Goal: Information Seeking & Learning: Learn about a topic

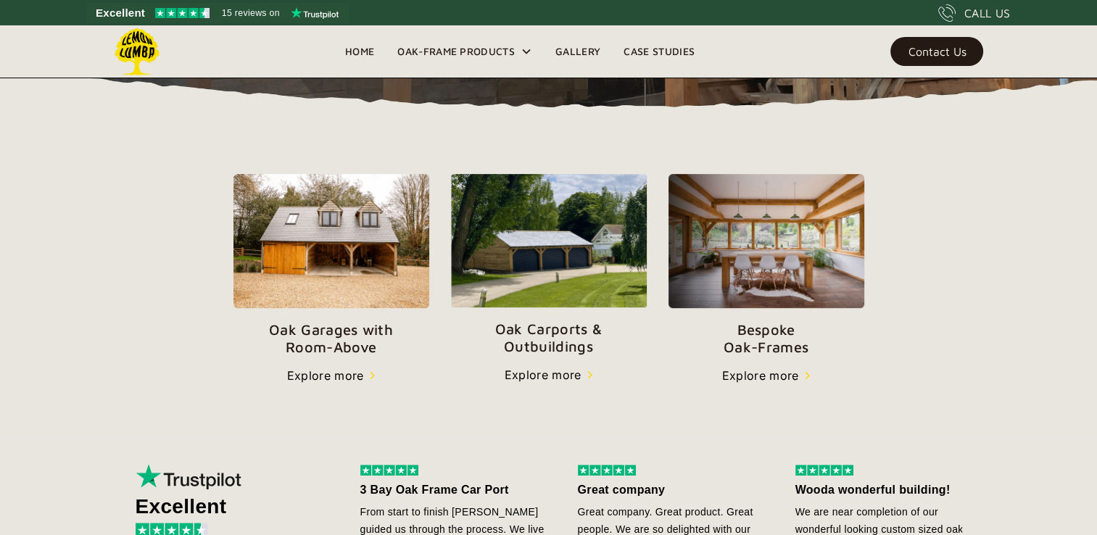
scroll to position [434, 0]
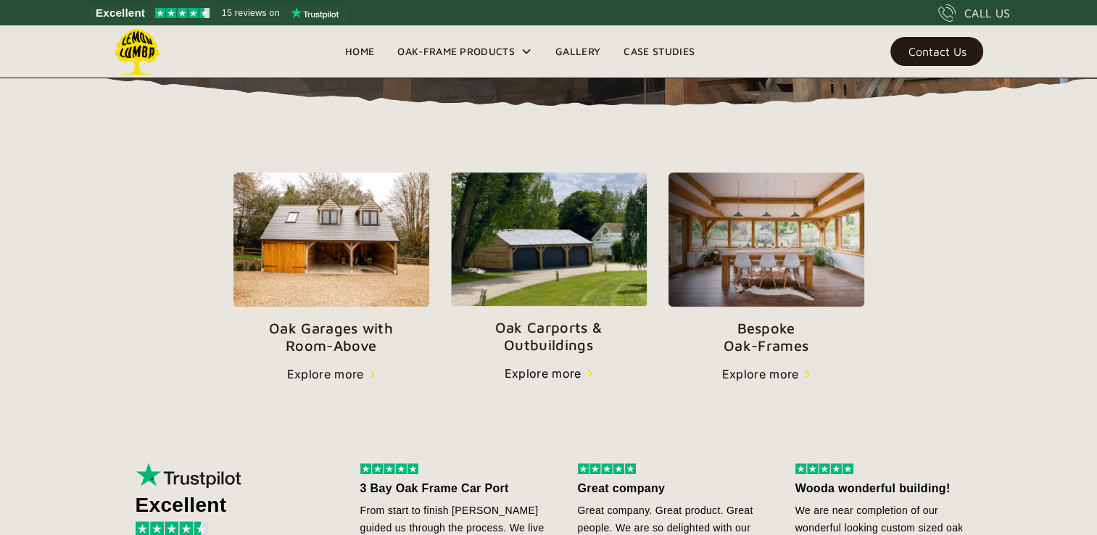
click at [295, 328] on p "Oak Garages with   Room-Above" at bounding box center [332, 337] width 196 height 35
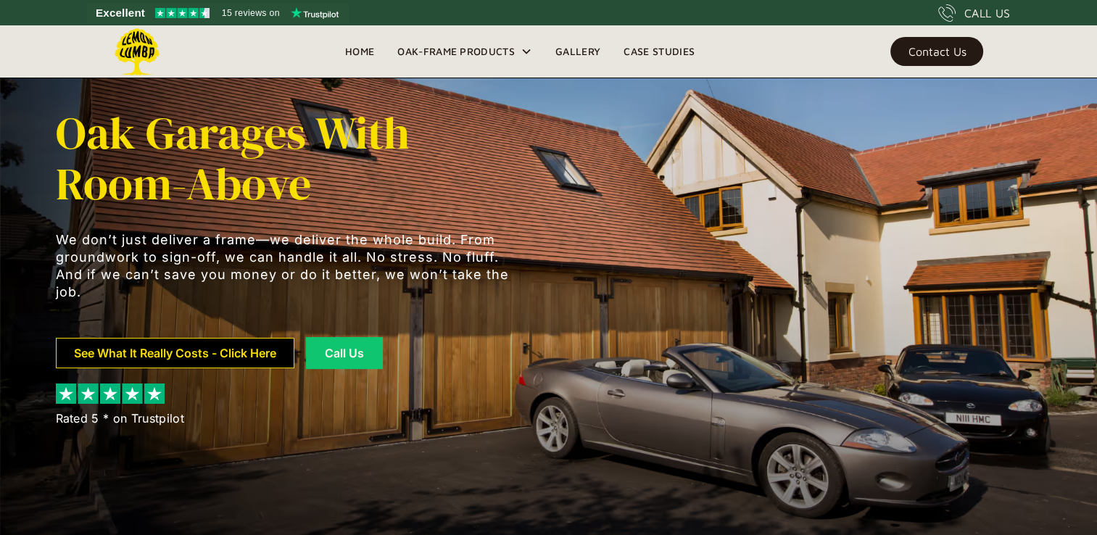
click at [207, 358] on link "See What It Really Costs - Click Here" at bounding box center [175, 353] width 239 height 30
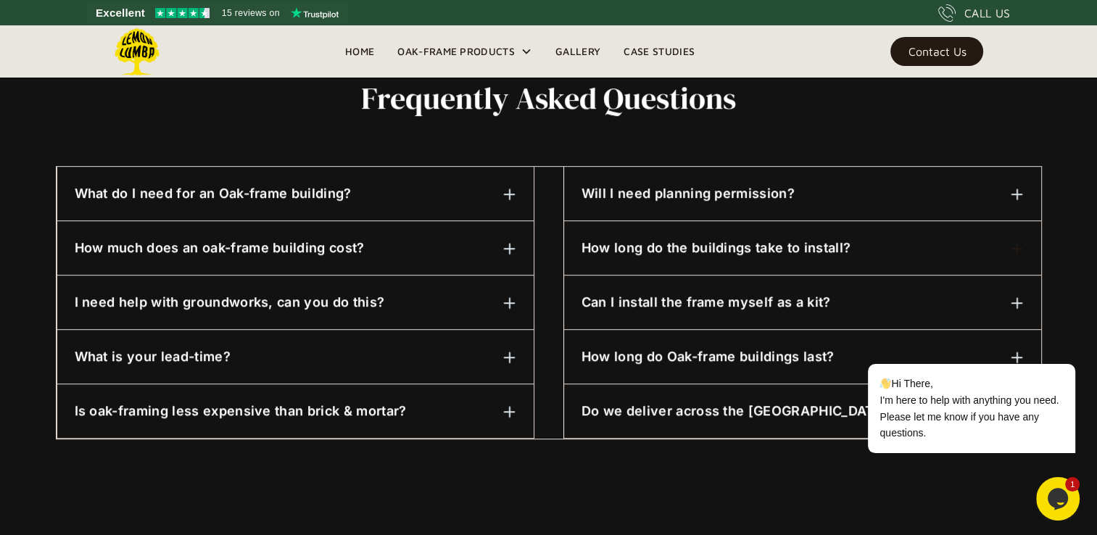
scroll to position [708, 0]
click at [688, 245] on h6 "How long do the buildings take to install?" at bounding box center [716, 248] width 269 height 19
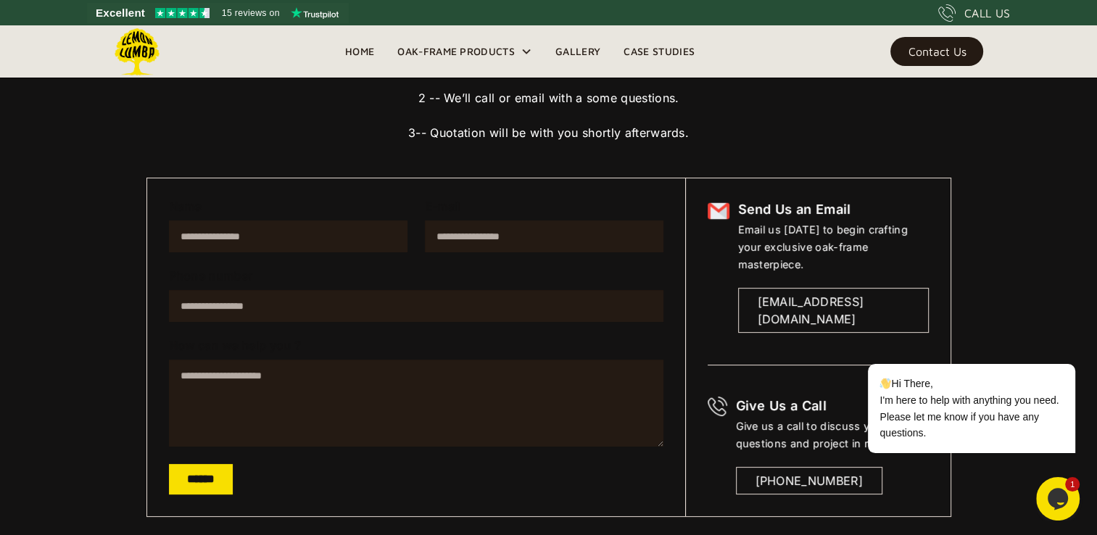
scroll to position [184, 0]
click at [649, 50] on link "Case Studies" at bounding box center [659, 52] width 94 height 22
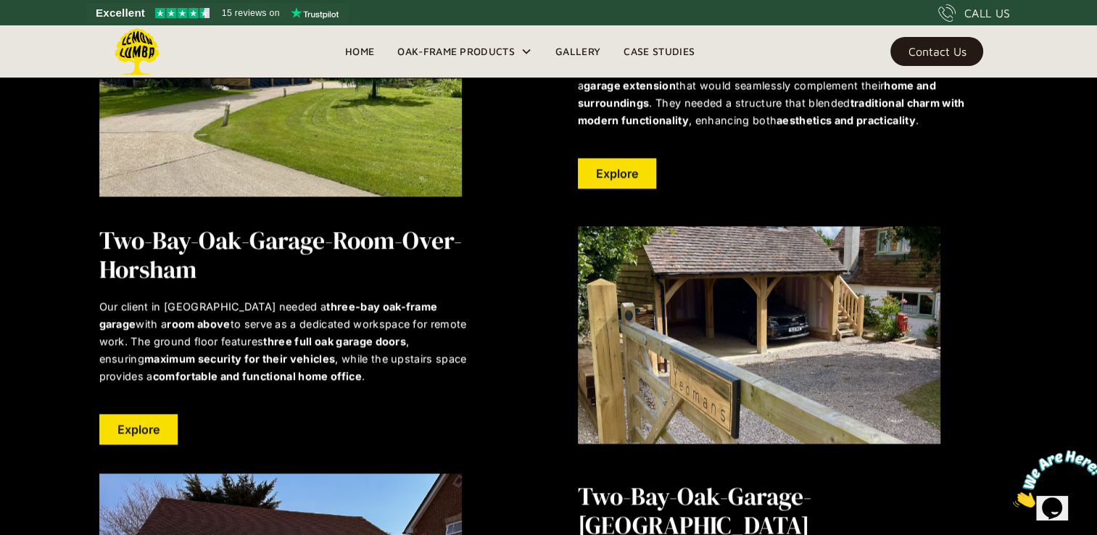
scroll to position [1740, 0]
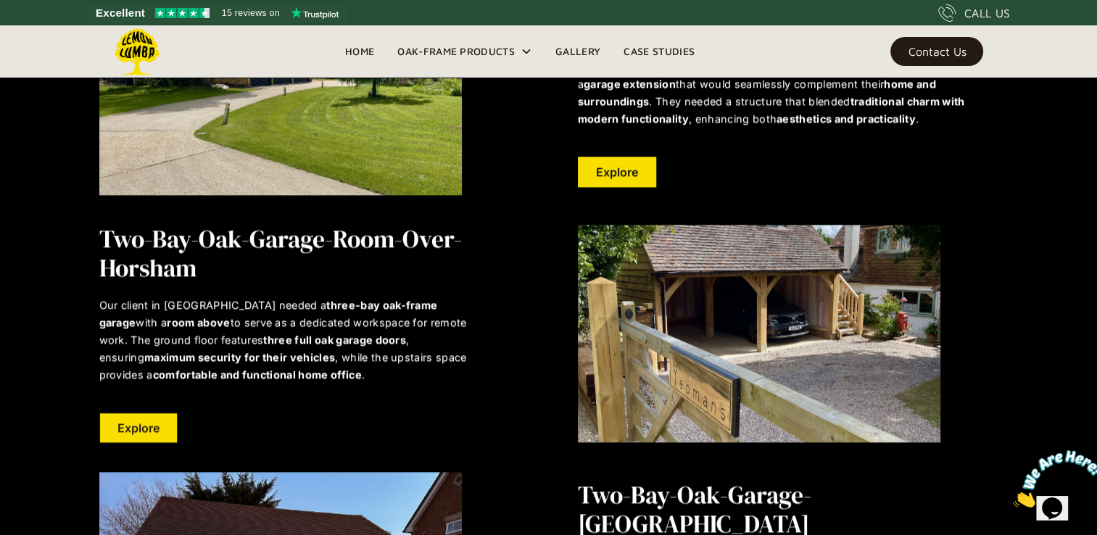
click at [131, 429] on link "Explore" at bounding box center [138, 428] width 78 height 30
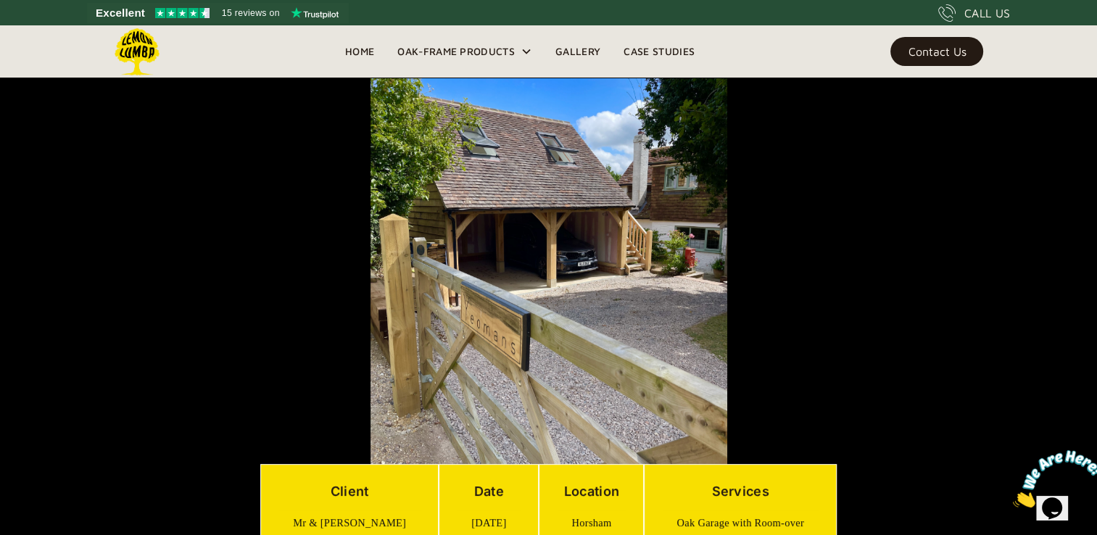
scroll to position [327, 0]
click at [531, 350] on img at bounding box center [549, 271] width 357 height 476
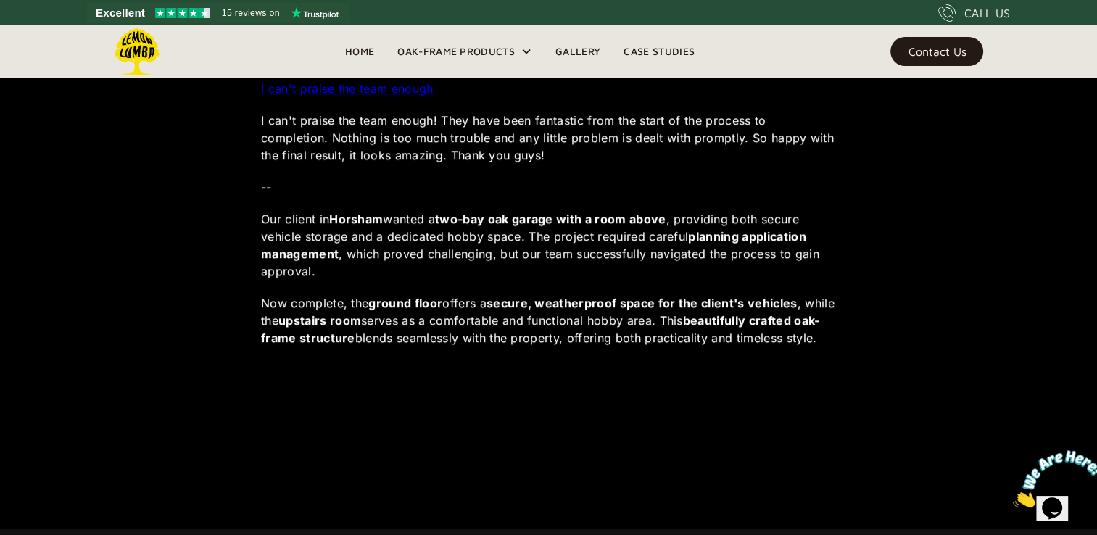
scroll to position [896, 0]
click at [353, 53] on link "Home" at bounding box center [360, 52] width 52 height 22
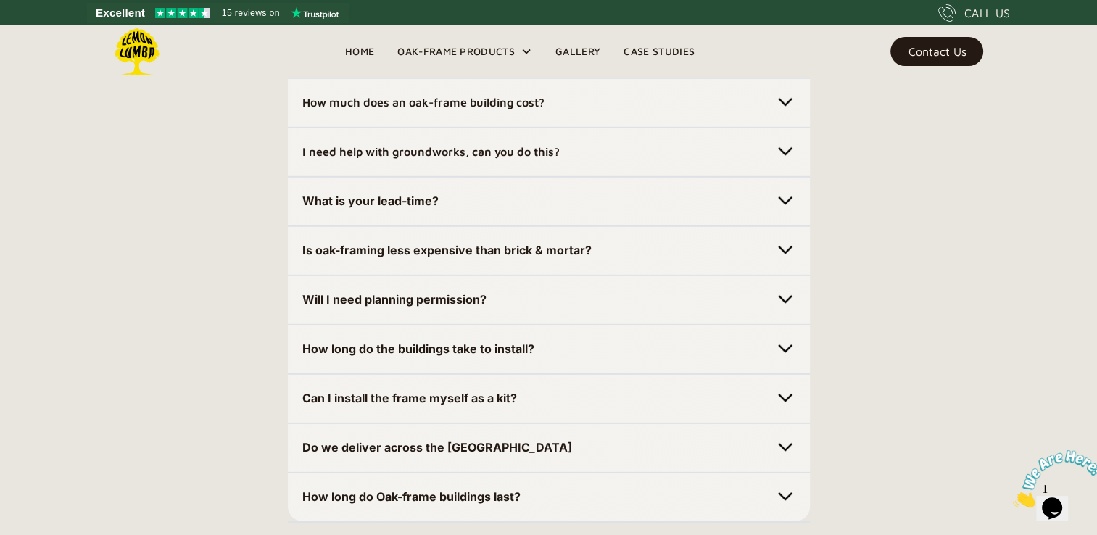
scroll to position [4191, 0]
click at [774, 402] on div "Can I install the frame myself as a kit?" at bounding box center [548, 397] width 493 height 23
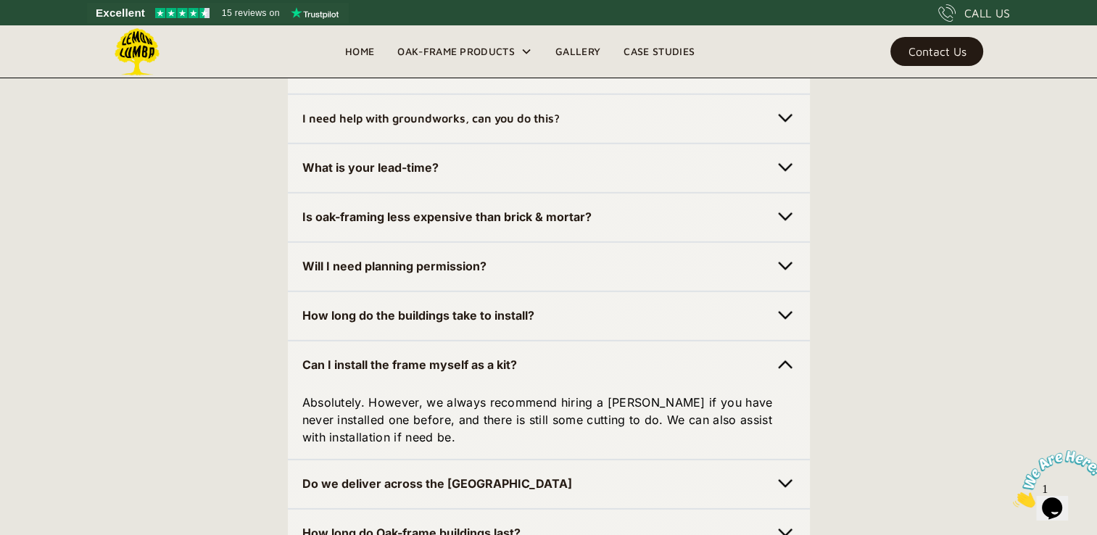
scroll to position [4224, 0]
click at [780, 359] on img at bounding box center [785, 365] width 20 height 20
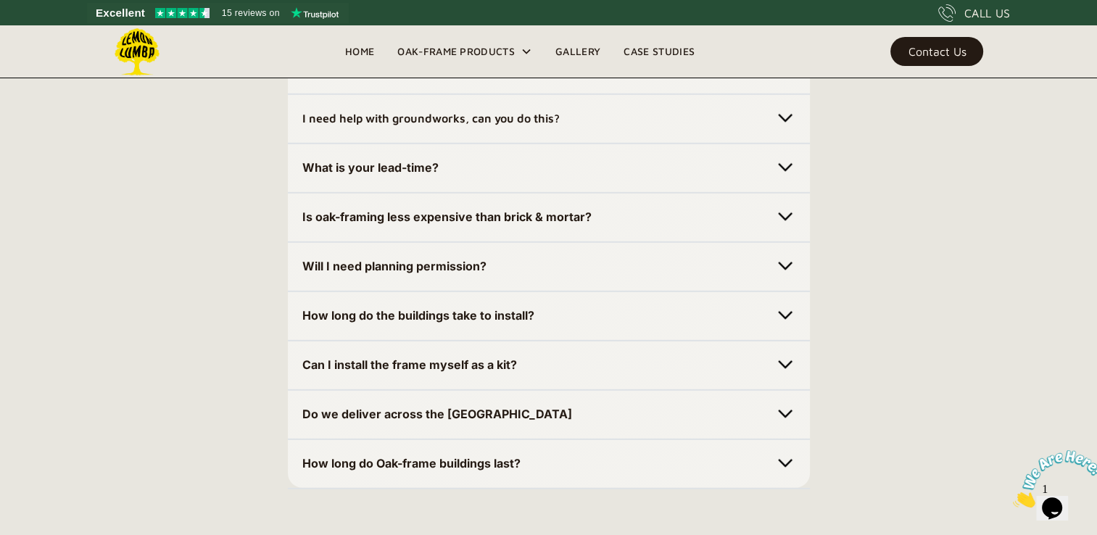
click at [786, 309] on img at bounding box center [785, 315] width 20 height 20
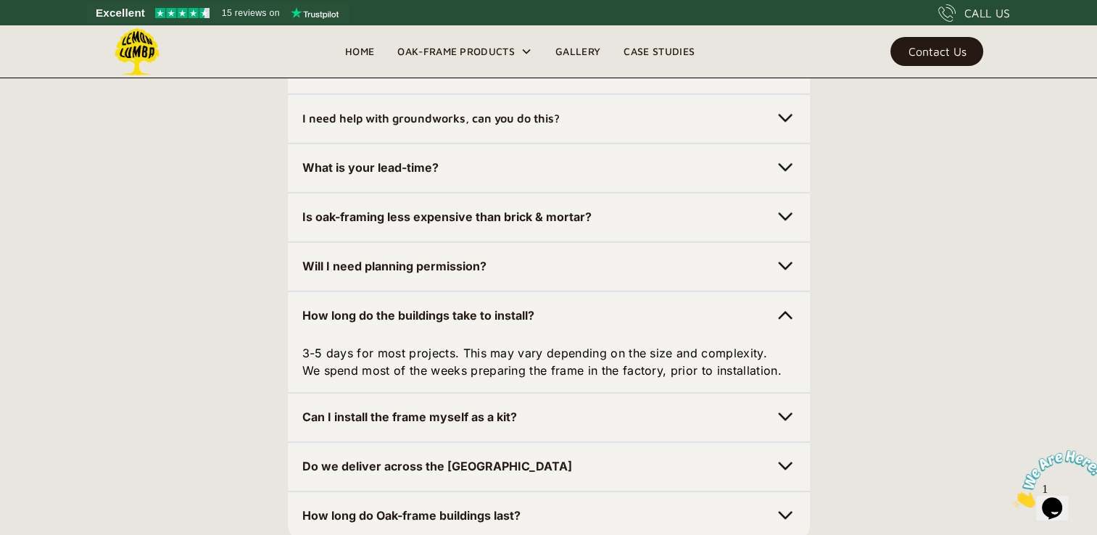
click at [786, 309] on img at bounding box center [785, 315] width 20 height 20
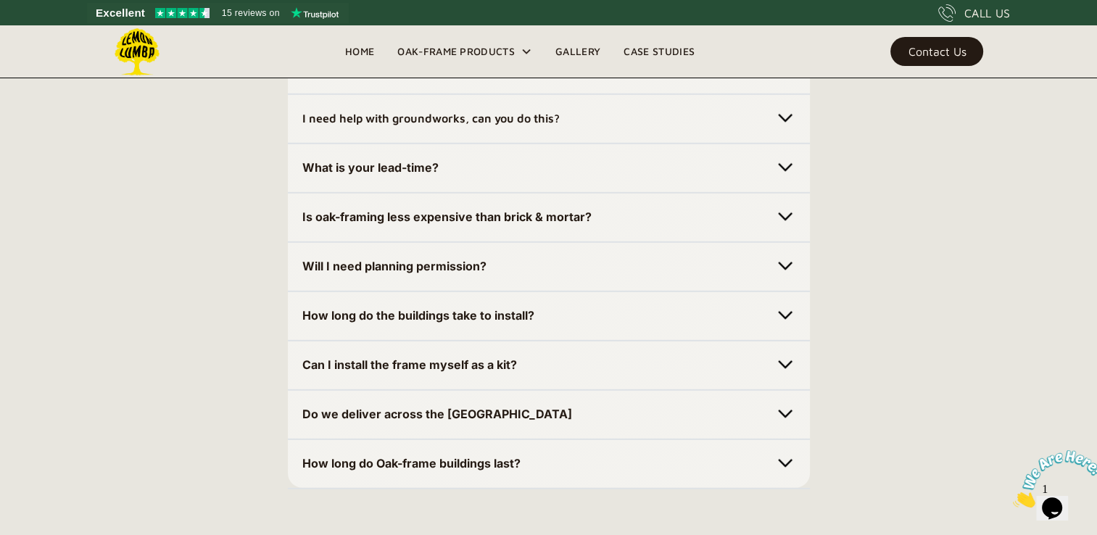
click at [577, 54] on link "Gallery" at bounding box center [578, 52] width 68 height 22
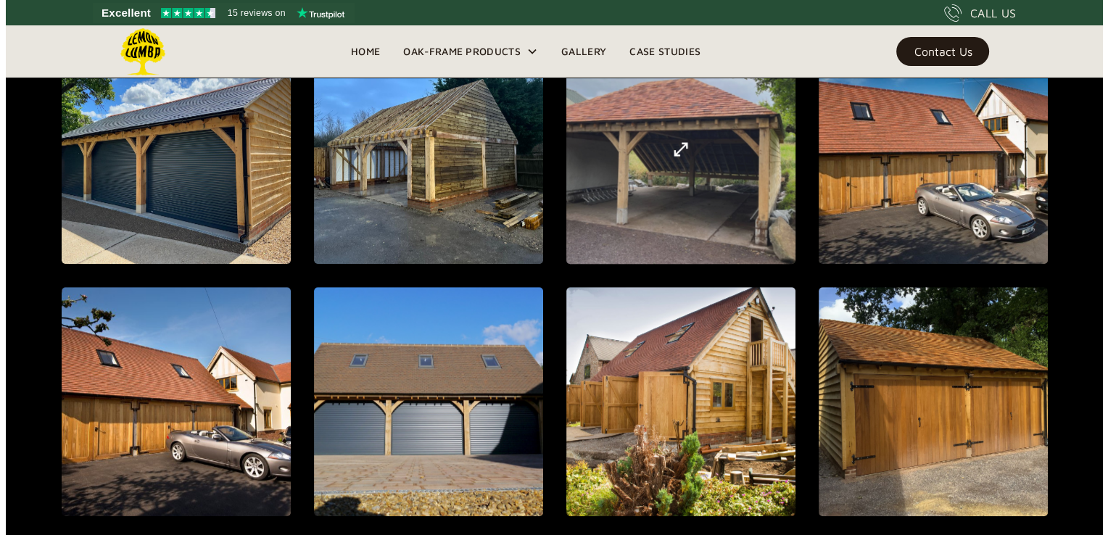
scroll to position [860, 0]
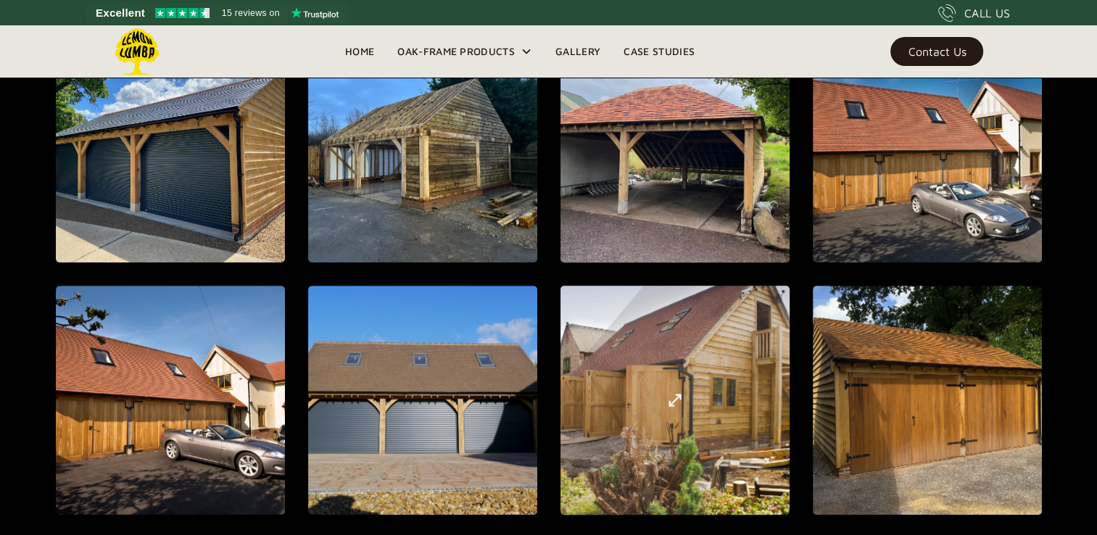
click at [647, 387] on div "open lightbox" at bounding box center [674, 401] width 591 height 652
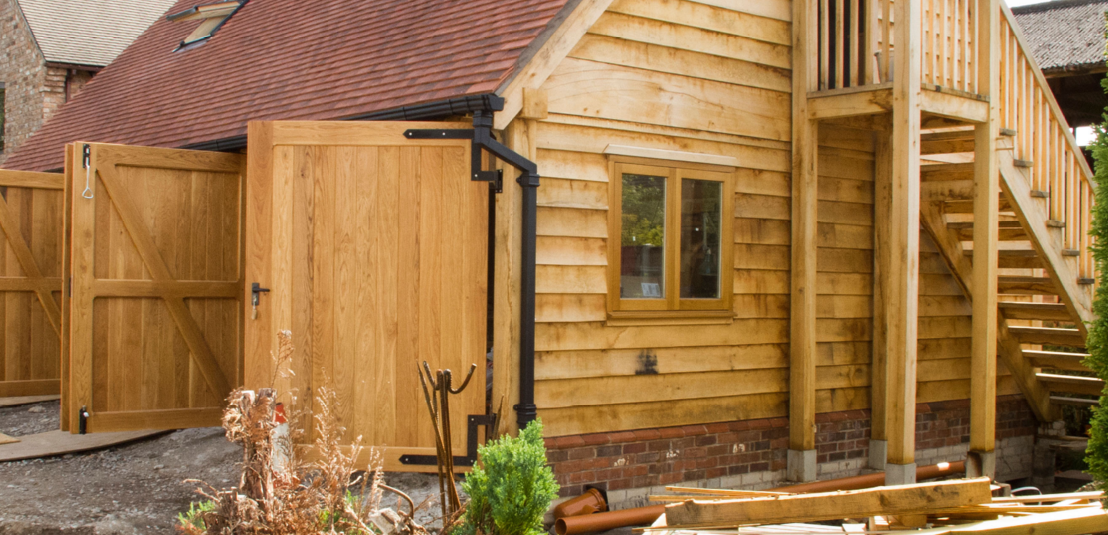
scroll to position [739, 0]
drag, startPoint x: 593, startPoint y: 185, endPoint x: 571, endPoint y: 268, distance: 85.5
click at [571, 268] on img at bounding box center [555, 236] width 600 height 450
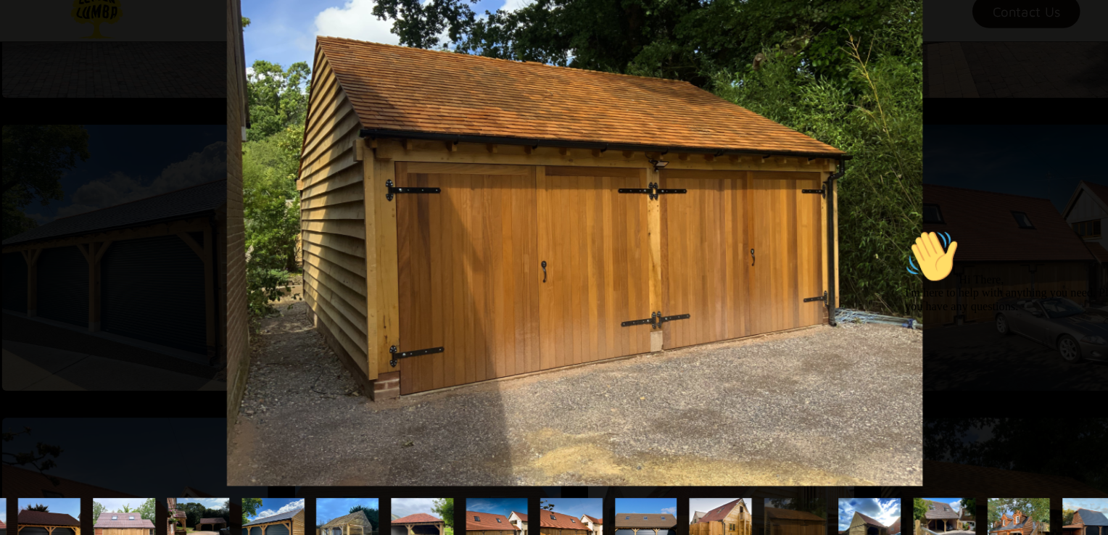
scroll to position [744, 0]
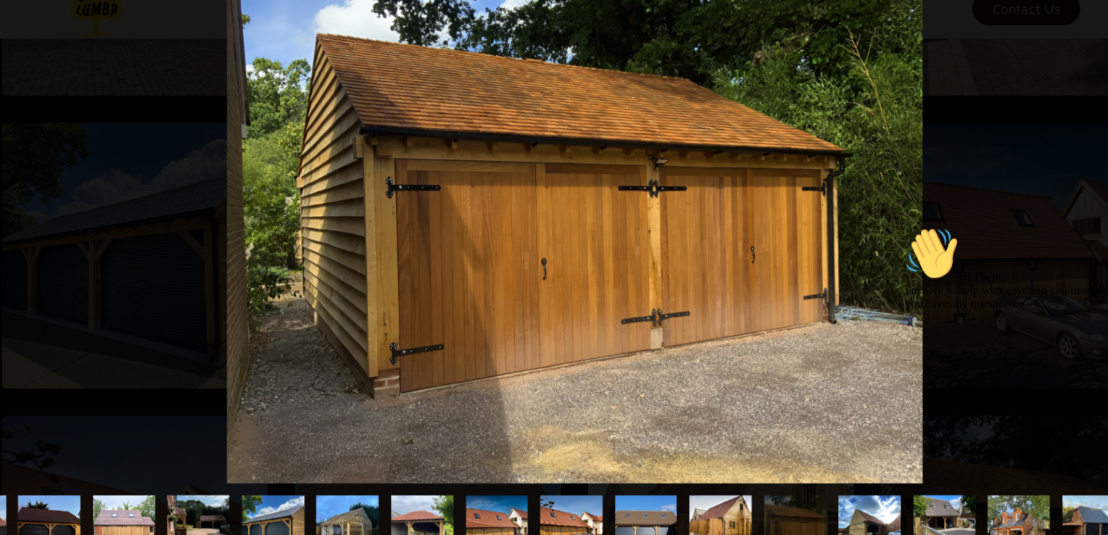
click at [1025, 229] on div "Hi There, I'm here to help with anything you need. Please let me know if you ha…" at bounding box center [1034, 262] width 261 height 73
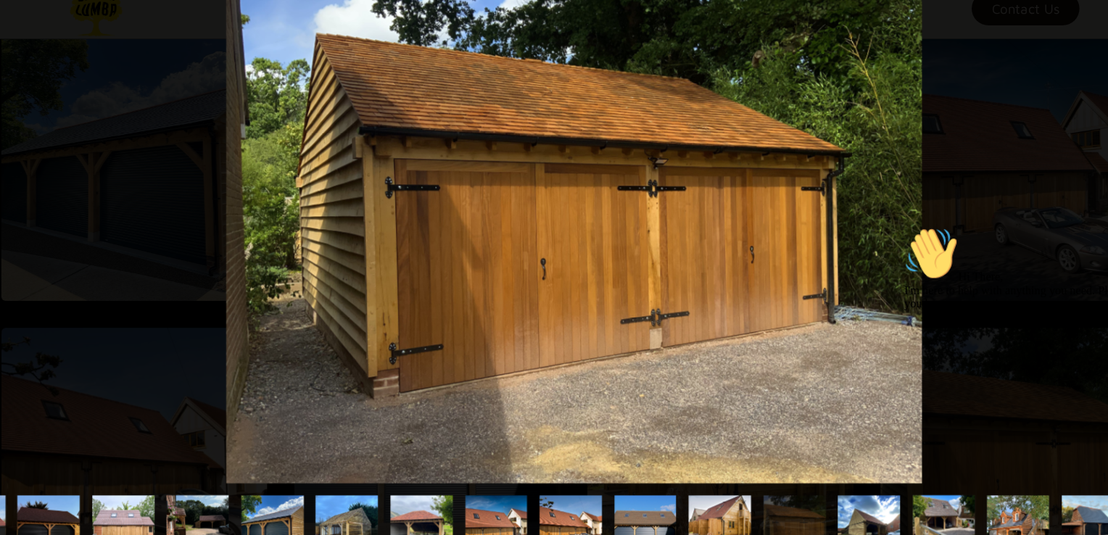
scroll to position [820, 0]
click at [797, 486] on img "show item 13 of 22" at bounding box center [807, 498] width 71 height 54
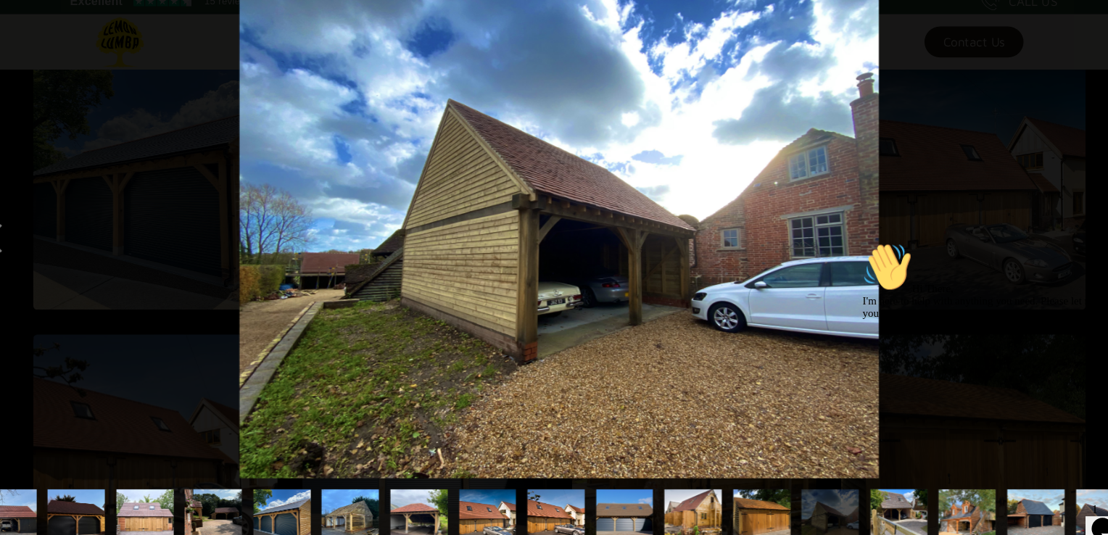
click at [936, 494] on img "show item 15 of 22" at bounding box center [936, 498] width 54 height 54
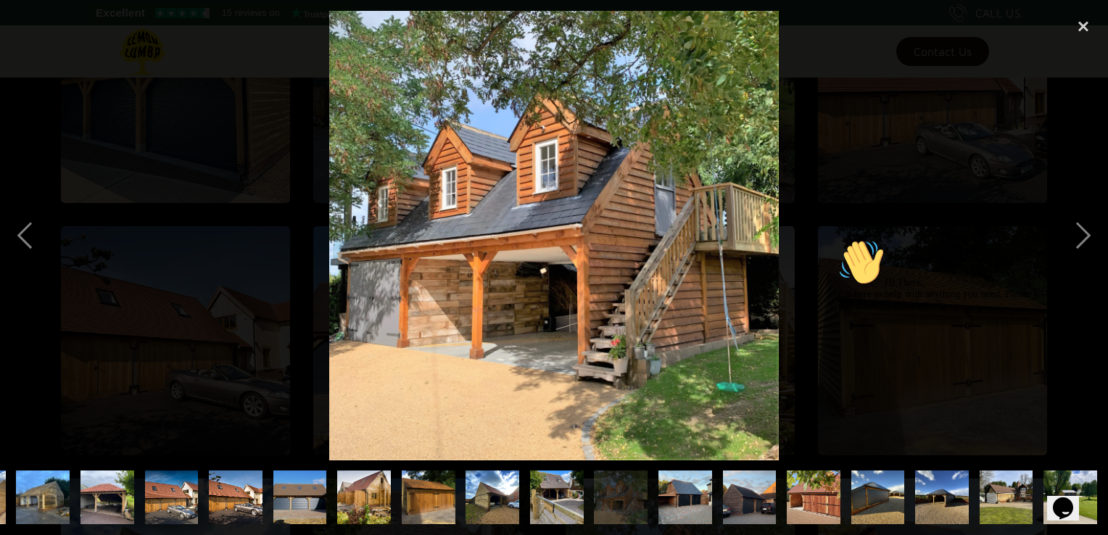
scroll to position [0, 316]
click at [801, 500] on img "show item 18 of 22" at bounding box center [814, 498] width 81 height 54
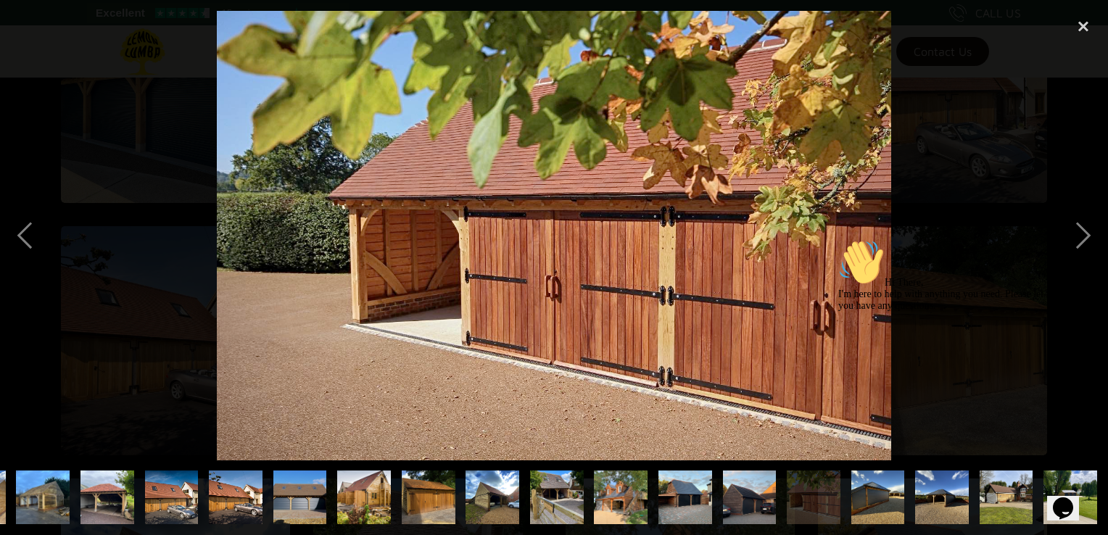
click at [885, 495] on img "show item 19 of 22" at bounding box center [877, 498] width 71 height 54
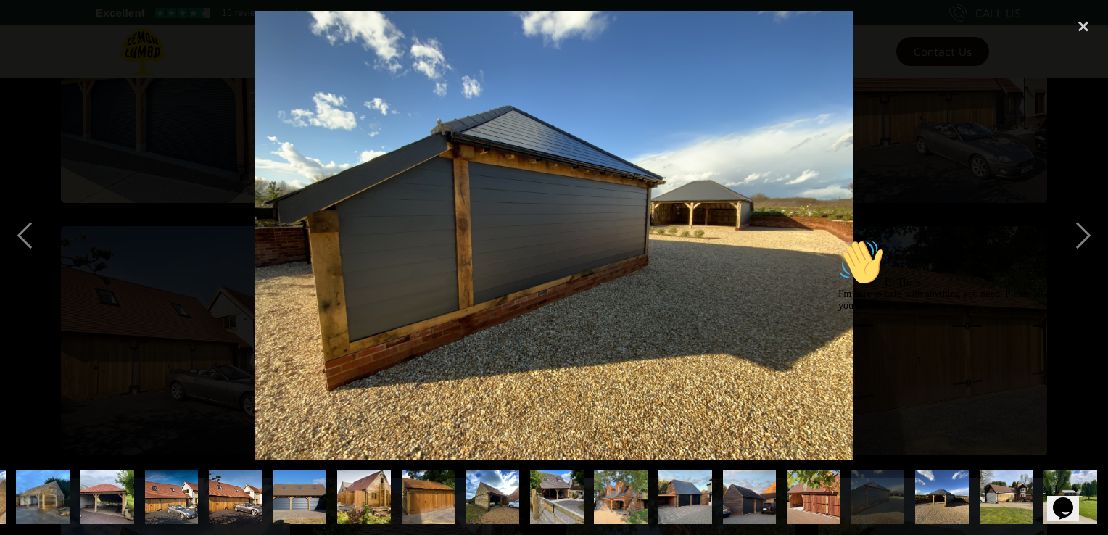
click at [940, 493] on img "show item 20 of 22" at bounding box center [942, 498] width 71 height 54
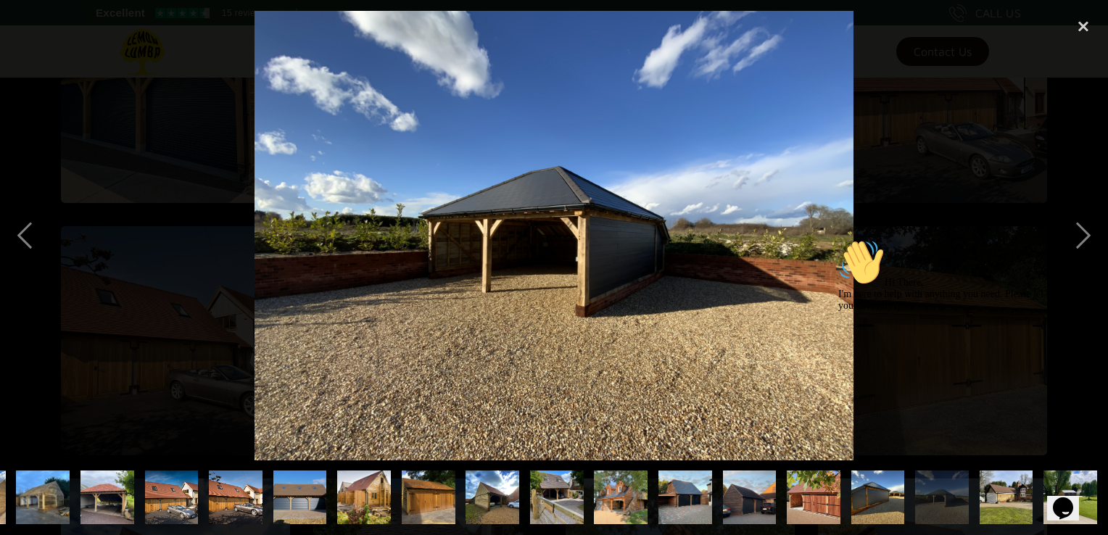
click at [987, 486] on img "show item 21 of 22" at bounding box center [1005, 498] width 71 height 54
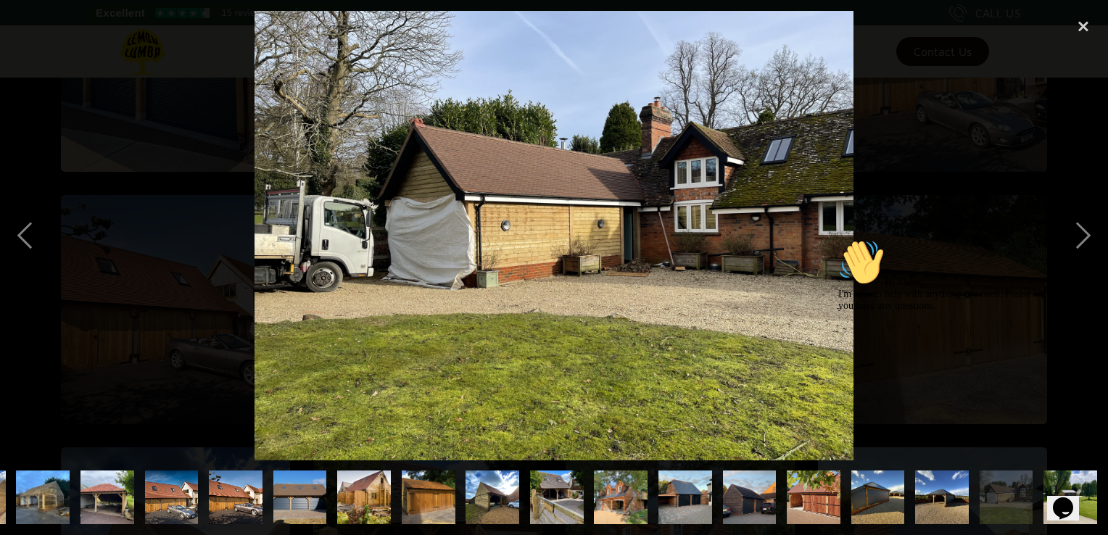
scroll to position [952, 0]
click at [1052, 464] on div "Hi There, I'm here to help with anything you need. Please let me know if you ha…" at bounding box center [962, 351] width 249 height 225
click at [1082, 241] on div "Hi There, I'm here to help with anything you need. Please let me know if you ha…" at bounding box center [968, 275] width 261 height 73
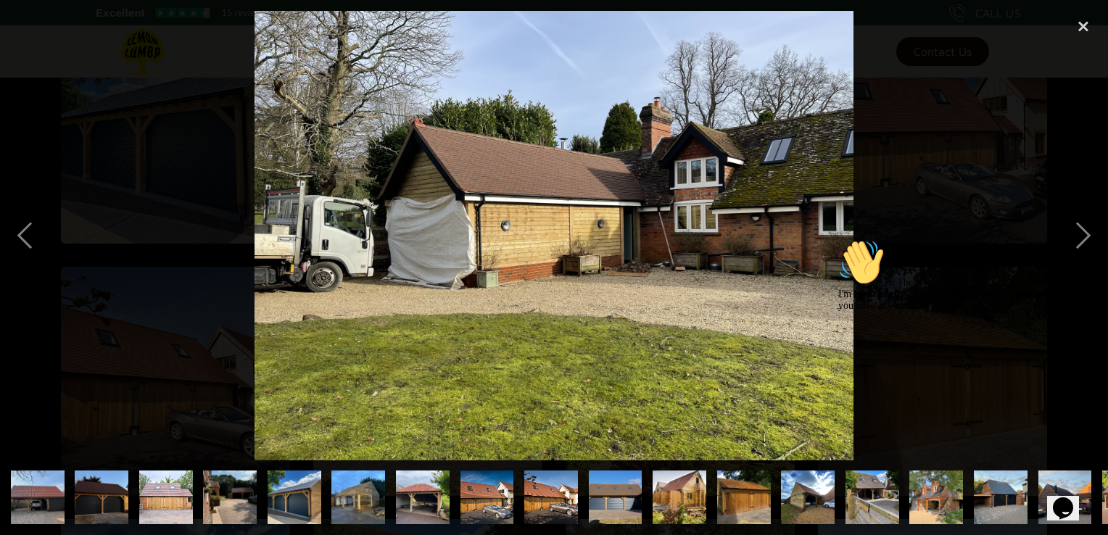
scroll to position [878, 0]
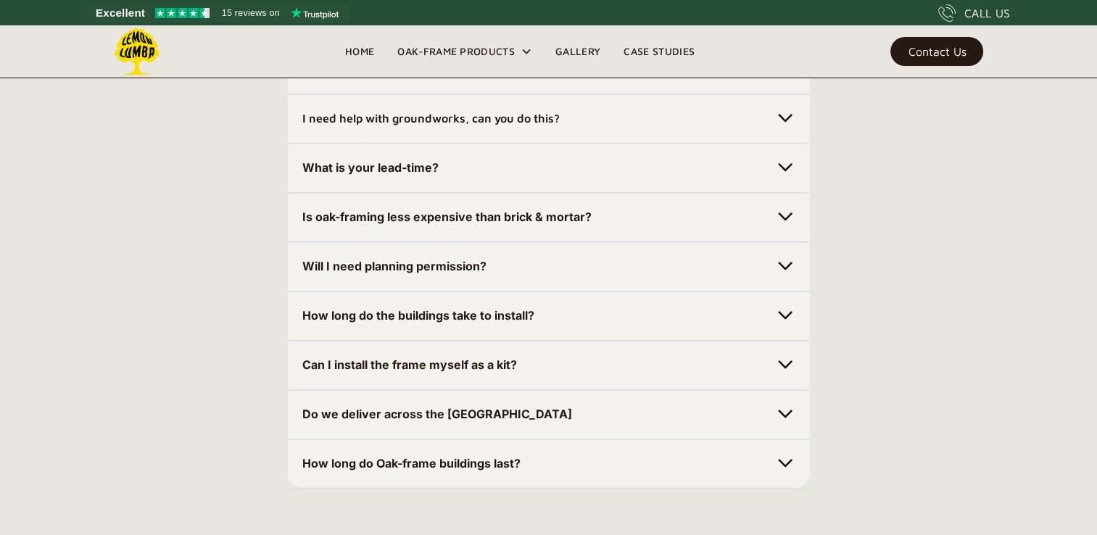
click at [580, 52] on link "Gallery" at bounding box center [578, 52] width 68 height 22
click at [579, 48] on link "Gallery" at bounding box center [578, 52] width 68 height 22
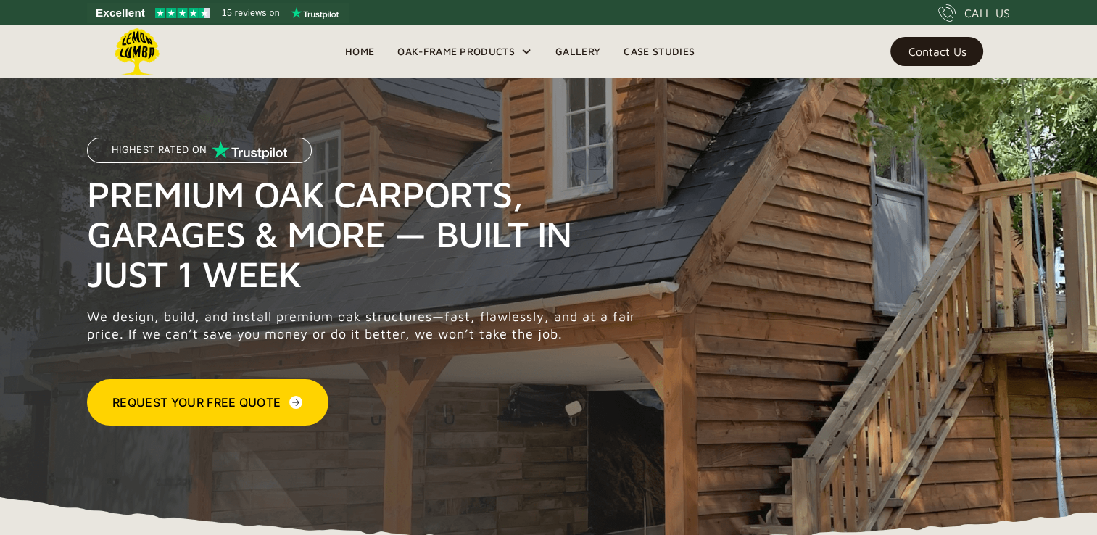
click at [586, 49] on link "Gallery" at bounding box center [578, 52] width 68 height 22
